Goal: Information Seeking & Learning: Learn about a topic

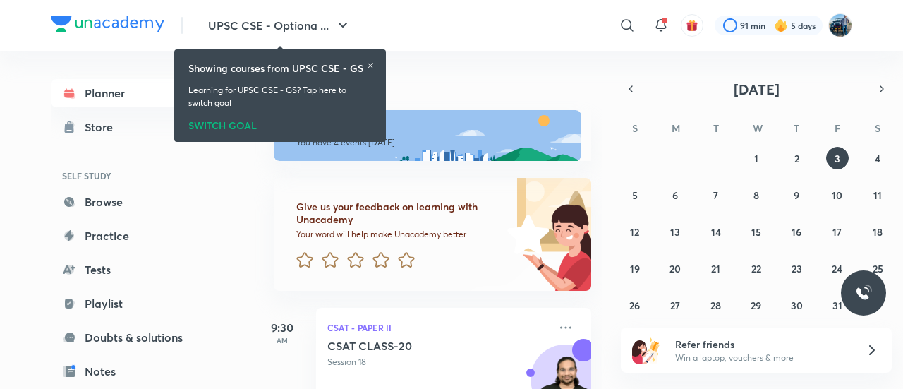
click at [370, 63] on icon at bounding box center [370, 65] width 8 height 8
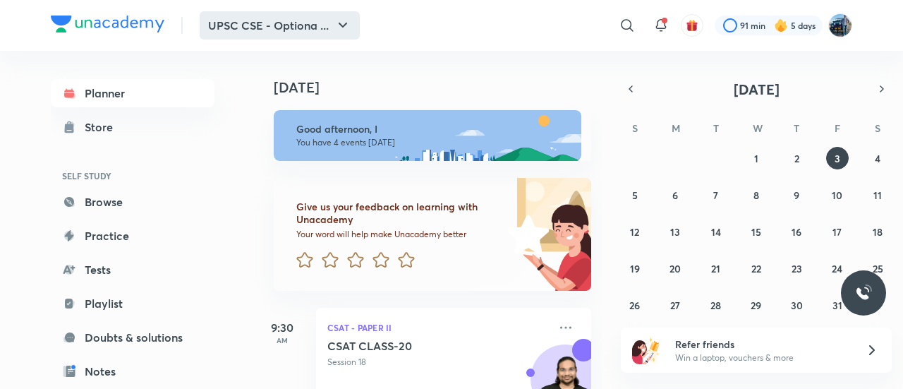
click at [354, 30] on button "UPSC CSE - Optiona ..." at bounding box center [280, 25] width 160 height 28
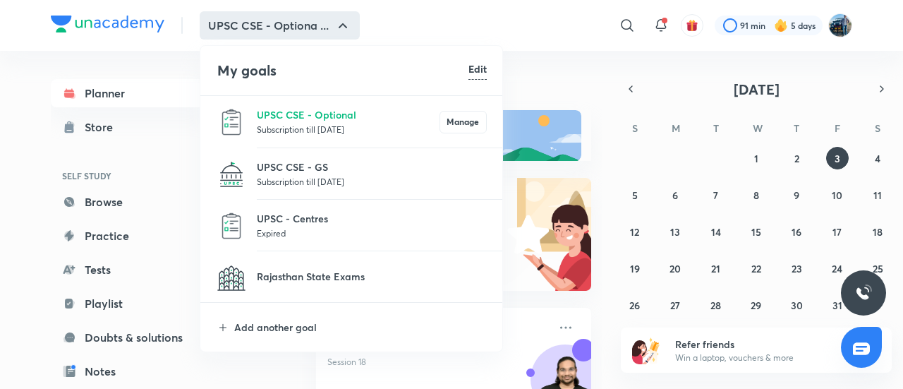
click at [367, 132] on p "Subscription till [DATE]" at bounding box center [348, 129] width 183 height 14
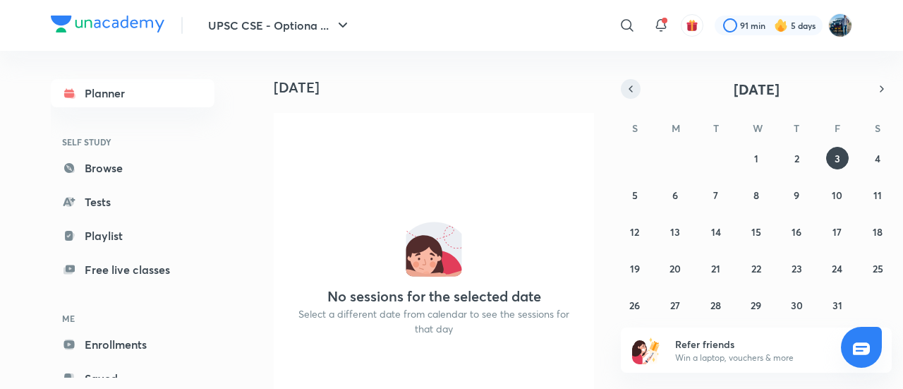
click at [627, 88] on icon "button" at bounding box center [630, 89] width 11 height 13
click at [670, 191] on button "8" at bounding box center [675, 194] width 23 height 23
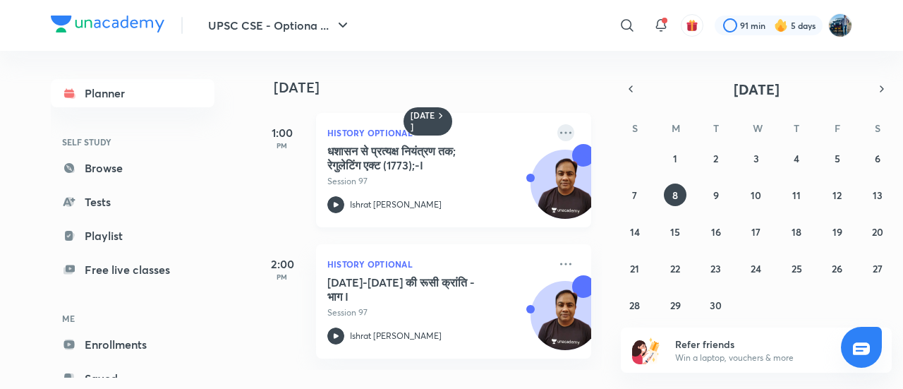
click at [560, 132] on icon at bounding box center [565, 132] width 11 height 2
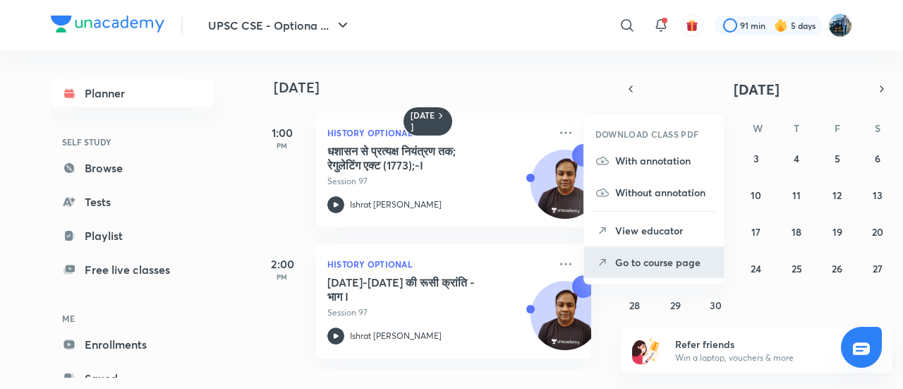
click at [625, 255] on p "Go to course page" at bounding box center [663, 262] width 97 height 15
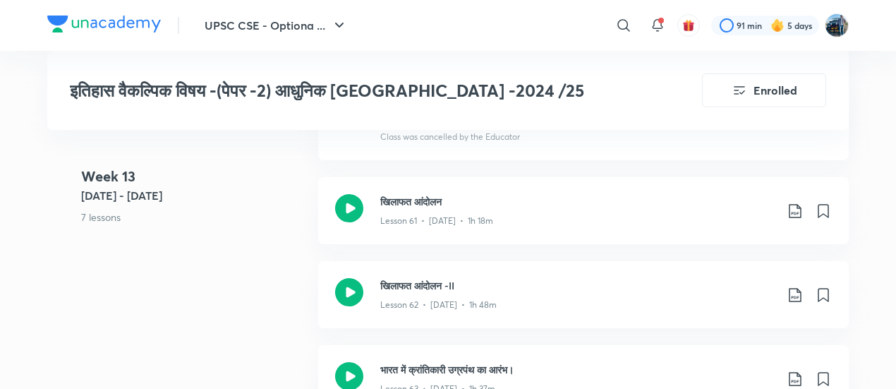
scroll to position [6494, 0]
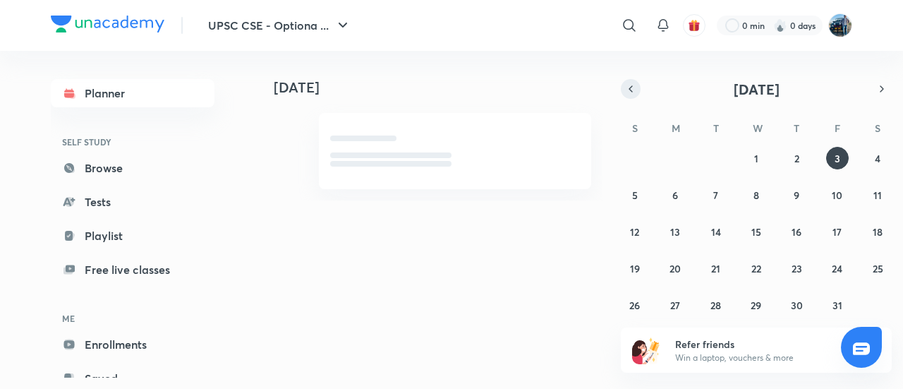
click at [631, 90] on icon "button" at bounding box center [630, 89] width 11 height 13
click at [676, 190] on abbr "8" at bounding box center [675, 194] width 6 height 13
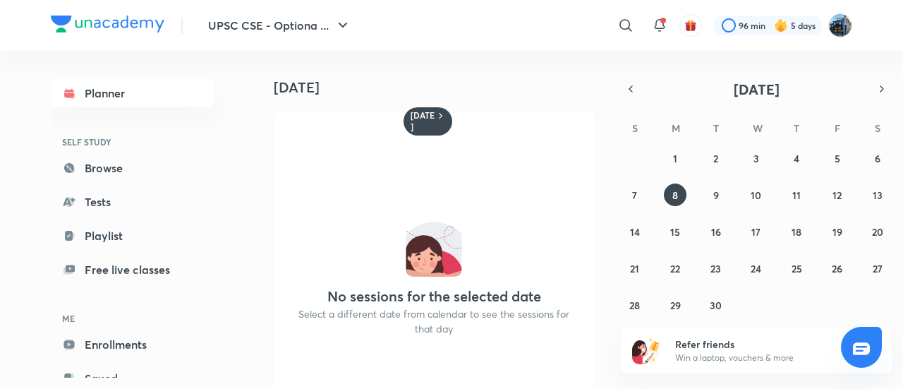
click at [668, 184] on div "31 1 2 3 4 5 6 7 8 9 10 11 12 13 14 15 16 17 18 19 20 21 22 23 24 25 26 27 28 2…" at bounding box center [756, 231] width 271 height 169
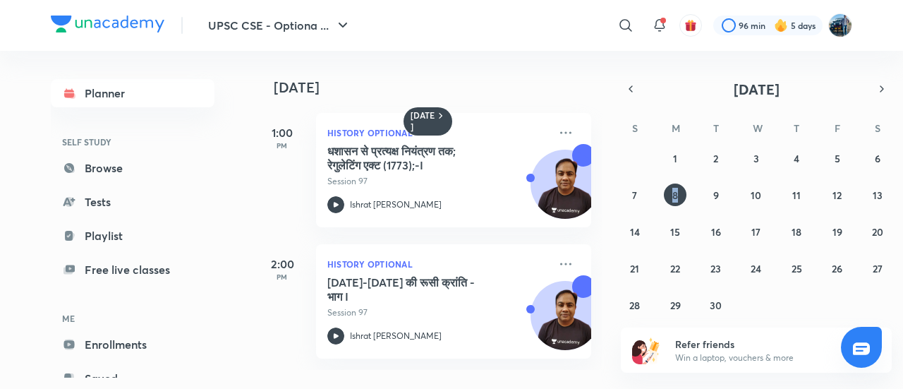
click at [668, 184] on div "31 1 2 3 4 5 6 7 8 9 10 11 12 13 14 15 16 17 18 19 20 21 22 23 24 25 26 27 28 2…" at bounding box center [756, 231] width 271 height 169
click at [557, 126] on icon at bounding box center [565, 132] width 17 height 17
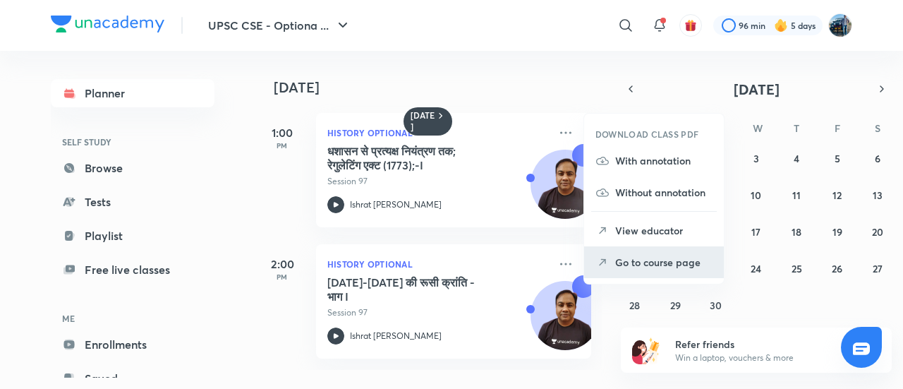
click at [616, 265] on p "Go to course page" at bounding box center [663, 262] width 97 height 15
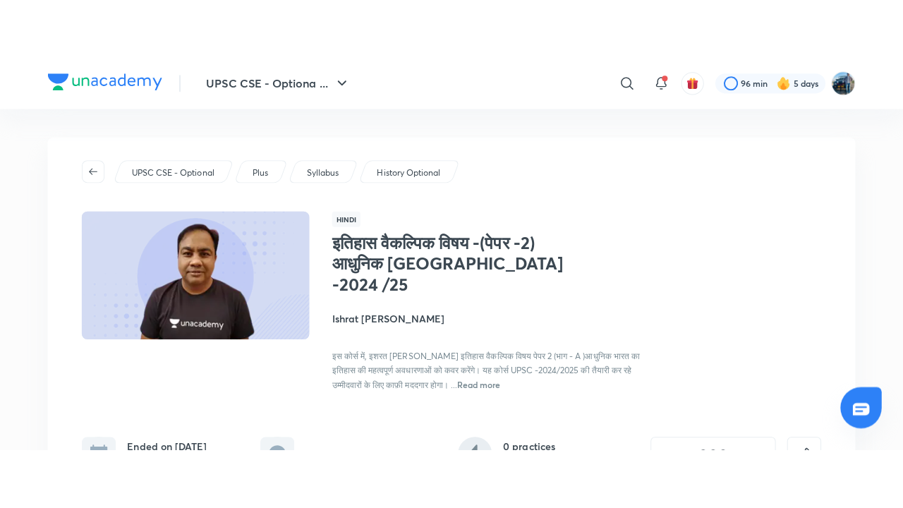
scroll to position [340, 0]
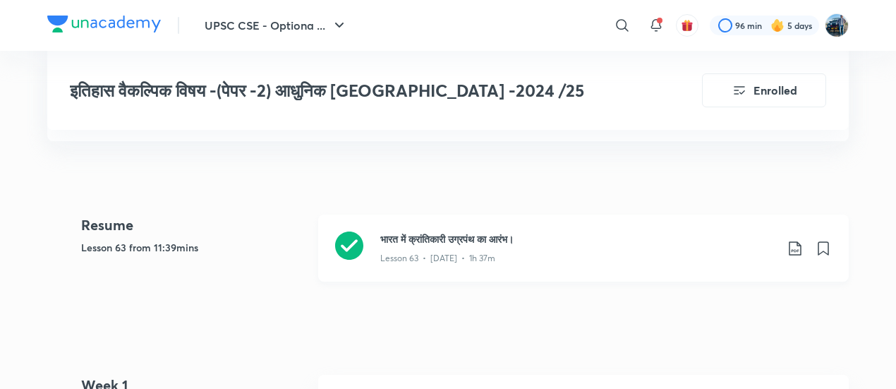
click at [594, 246] on div "Lesson 63 • [DATE] • 1h 37m" at bounding box center [577, 255] width 395 height 18
click at [571, 214] on div "भारत में क्रांतिकारी उग्रपंथ का आरंभ। Lesson 63 • [DATE] • 1h 37m" at bounding box center [583, 247] width 531 height 67
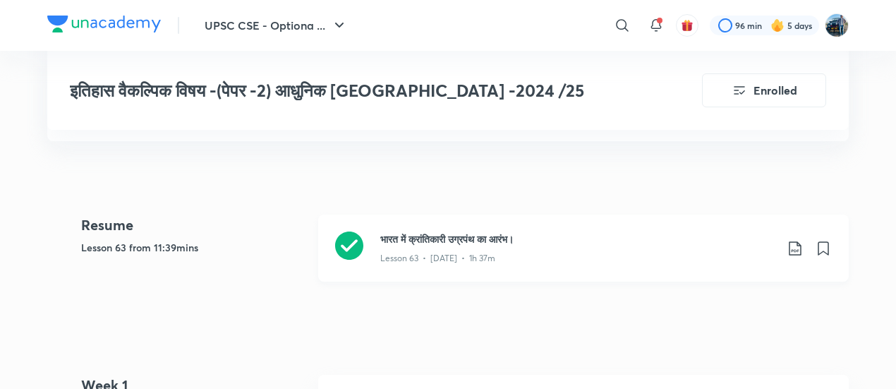
click at [571, 214] on div "भारत में क्रांतिकारी उग्रपंथ का आरंभ। Lesson 63 • [DATE] • 1h 37m" at bounding box center [583, 247] width 531 height 67
